Goal: Obtain resource: Download file/media

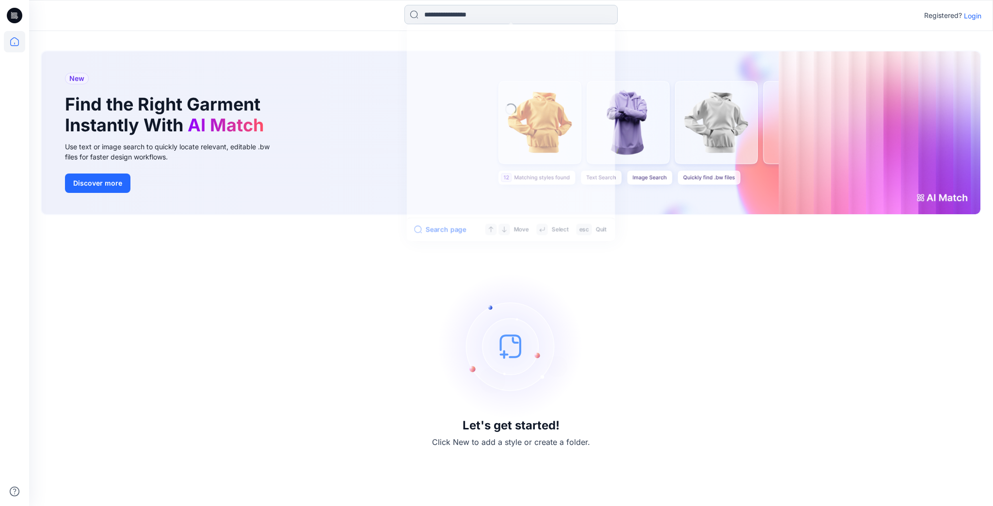
click at [534, 9] on input at bounding box center [510, 14] width 213 height 19
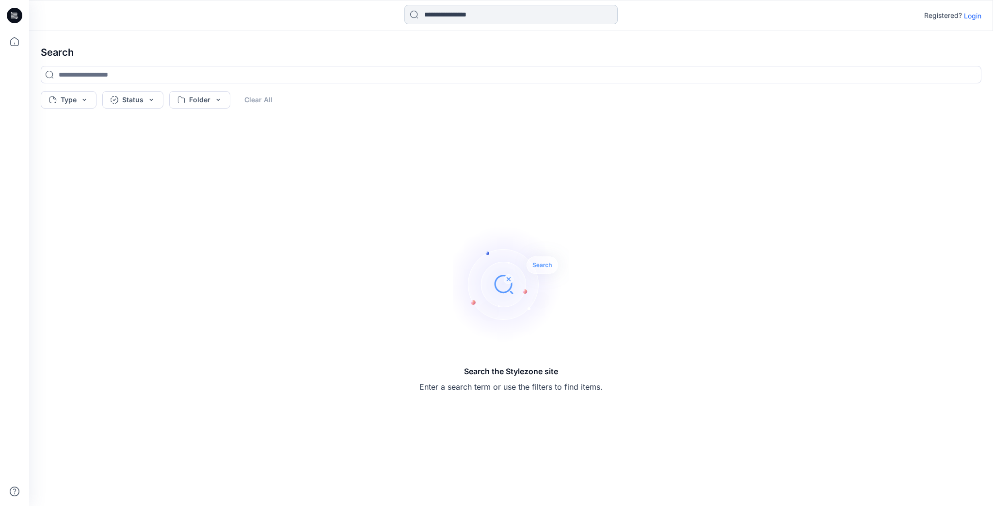
click at [487, 24] on input at bounding box center [510, 14] width 213 height 19
click at [10, 45] on icon at bounding box center [14, 41] width 21 height 21
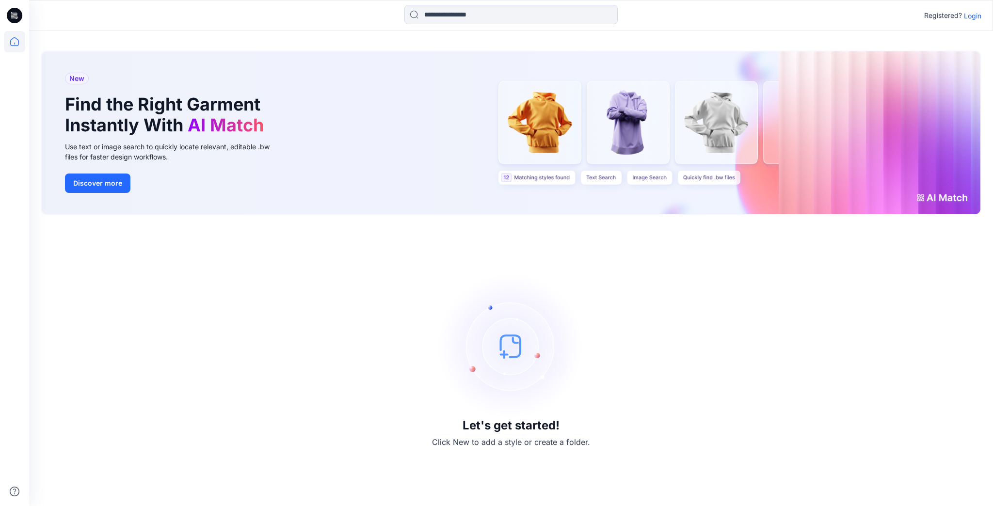
click at [977, 14] on p "Login" at bounding box center [972, 16] width 17 height 10
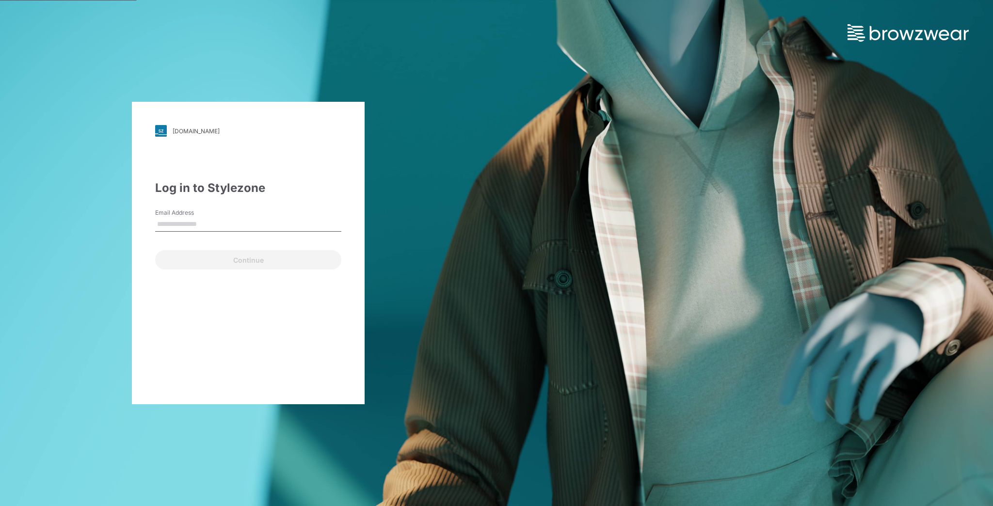
type input "**********"
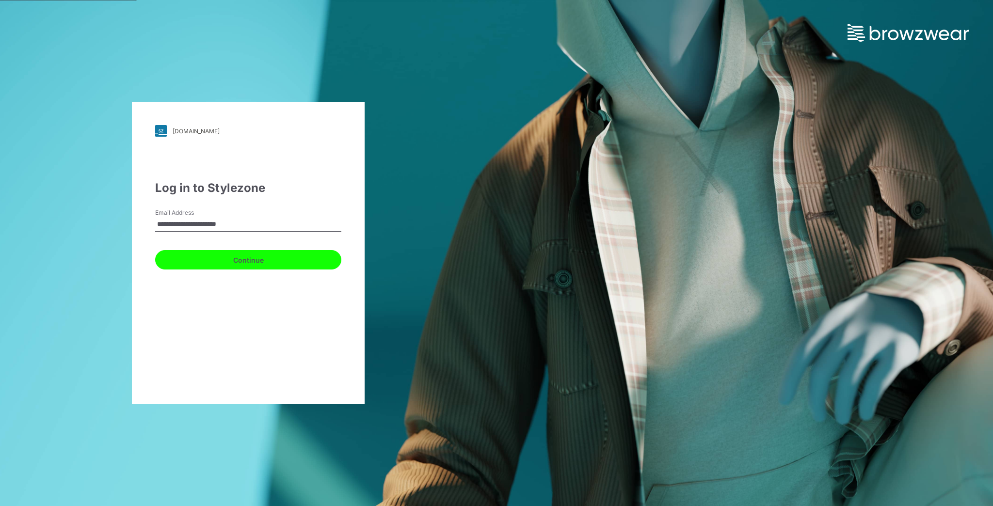
click at [301, 268] on button "Continue" at bounding box center [248, 259] width 186 height 19
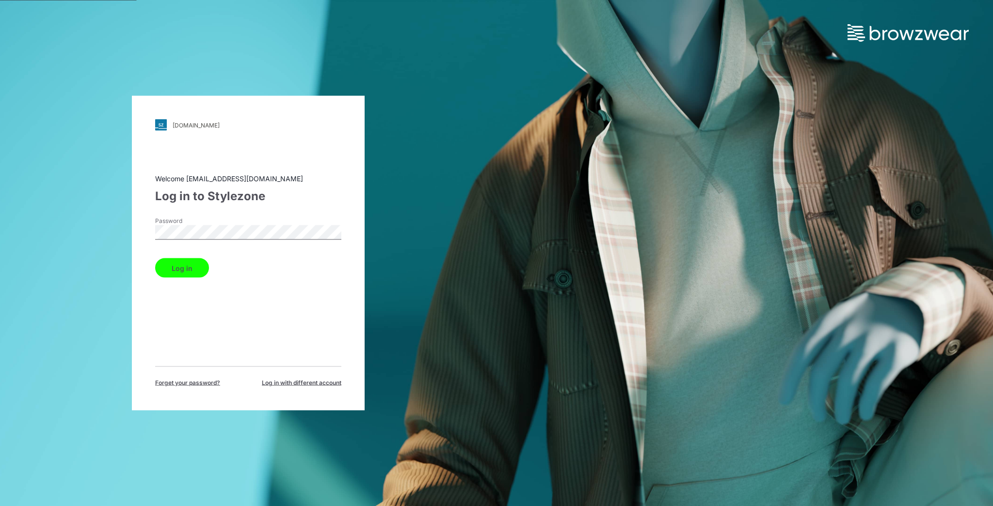
click at [192, 268] on button "Log in" at bounding box center [182, 267] width 54 height 19
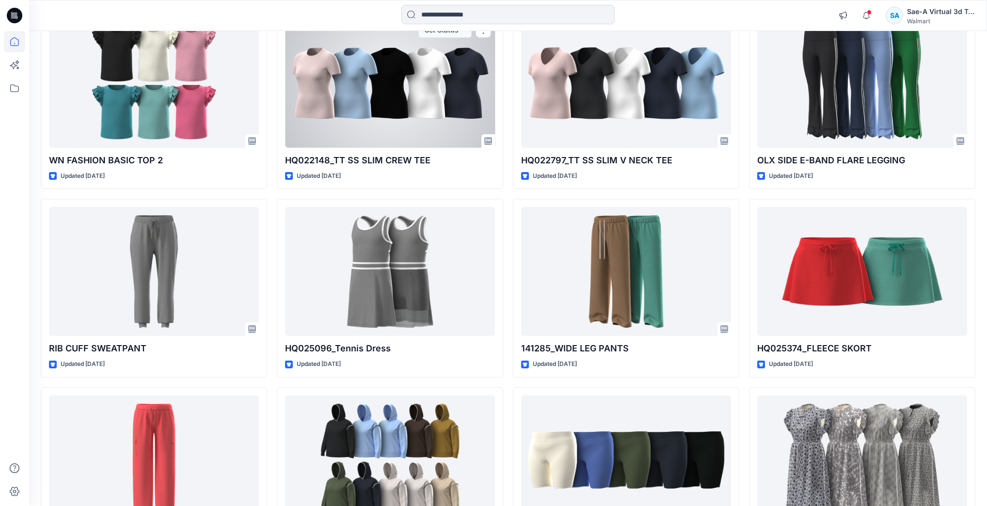
scroll to position [1750, 0]
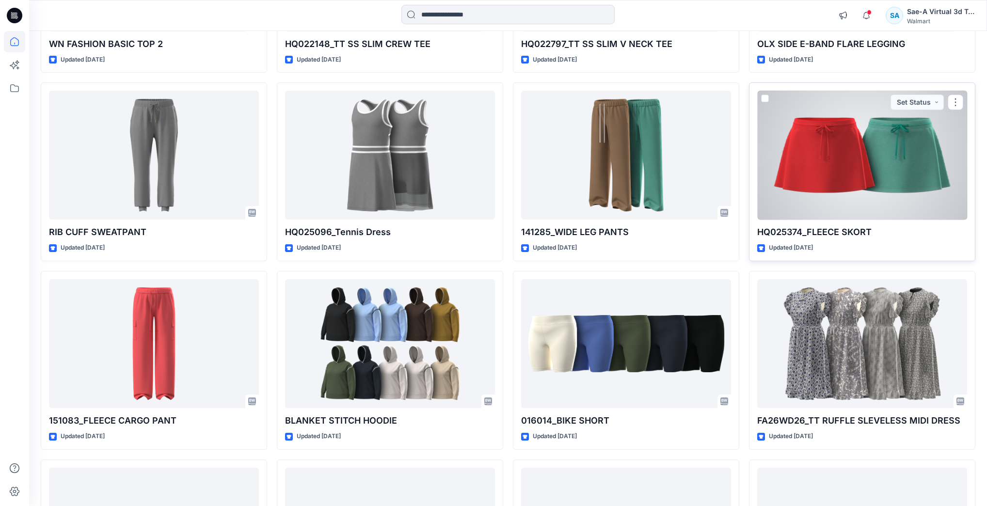
click at [804, 183] on div at bounding box center [862, 155] width 210 height 129
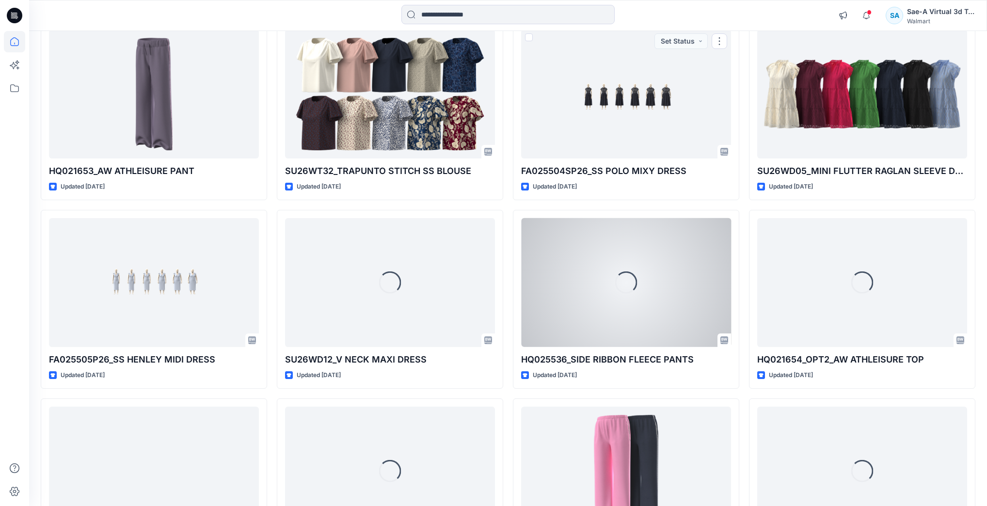
scroll to position [10758, 0]
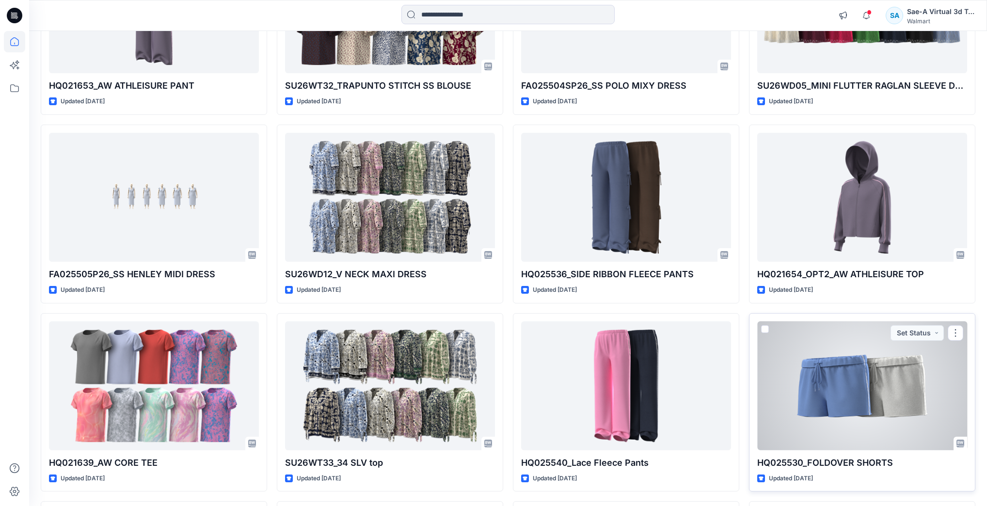
click at [902, 350] on div at bounding box center [862, 385] width 210 height 129
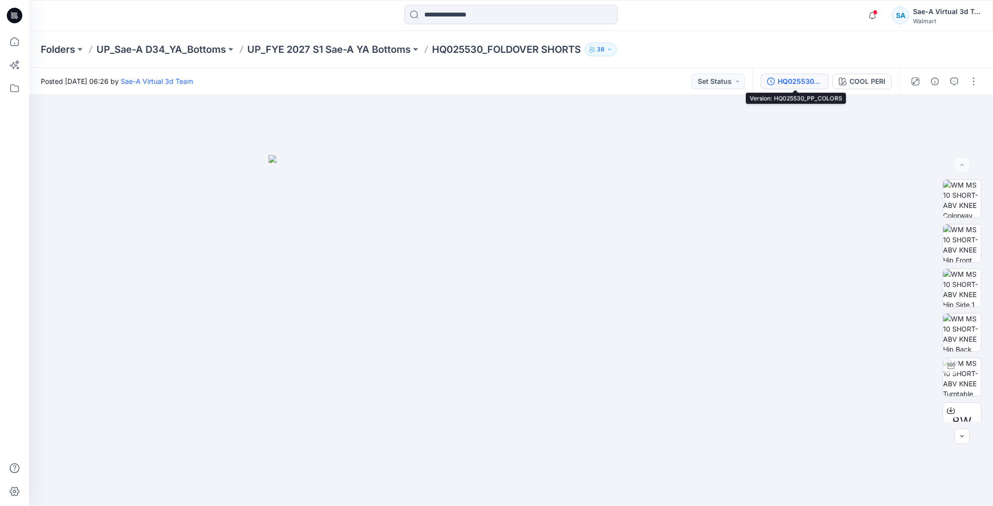
click at [817, 84] on div "HQ025530_PP_COLORS" at bounding box center [800, 81] width 45 height 11
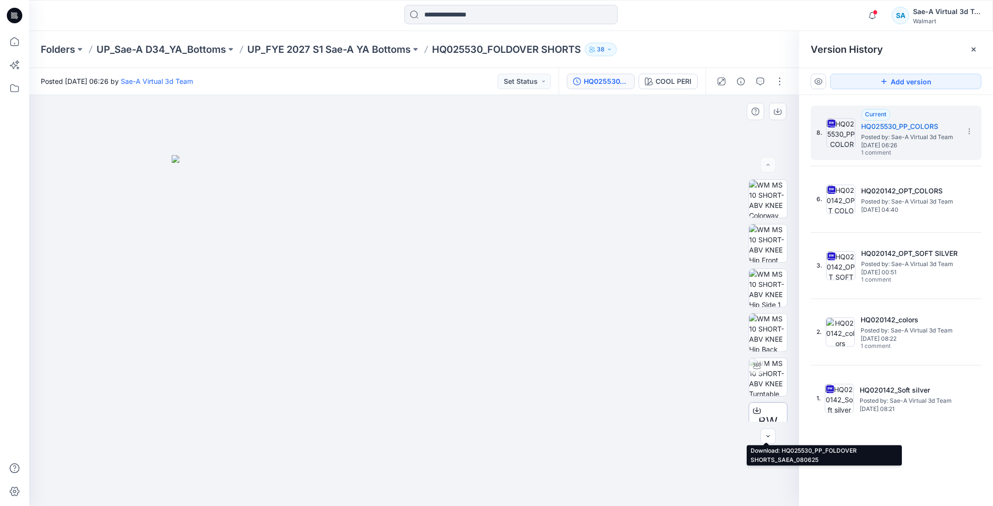
click at [757, 409] on icon at bounding box center [757, 411] width 8 height 8
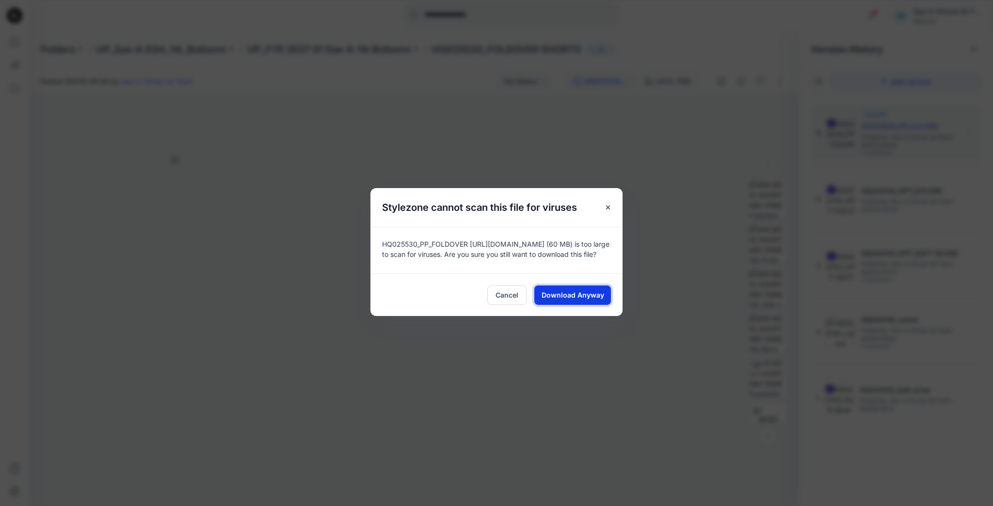
click at [572, 300] on span "Download Anyway" at bounding box center [573, 295] width 63 height 10
